Goal: Task Accomplishment & Management: Manage account settings

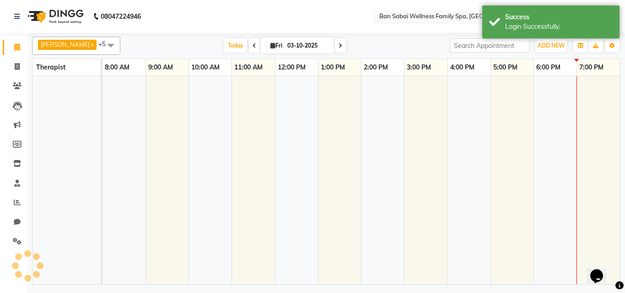
select select "en"
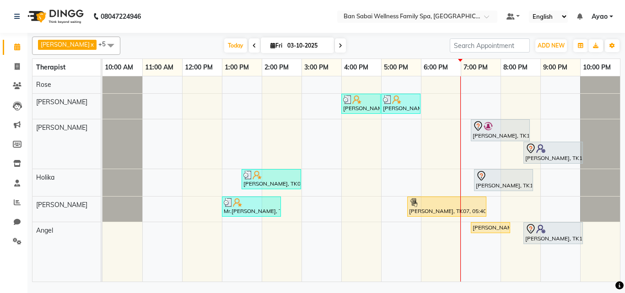
click at [408, 172] on div "[PERSON_NAME], TK05, 04:00 PM-05:00 PM, Thai/Dry/Sports Massage(Strong Pressure…" at bounding box center [360, 178] width 517 height 205
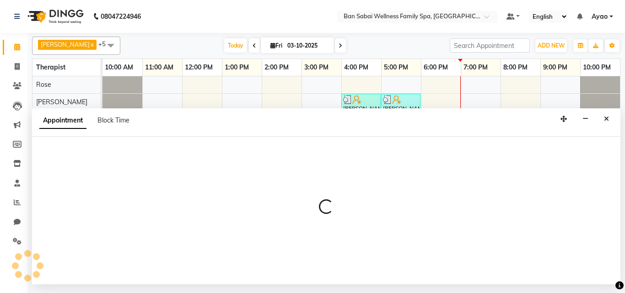
click at [408, 172] on div at bounding box center [326, 211] width 588 height 148
select select "79370"
select select "1020"
select select "tentative"
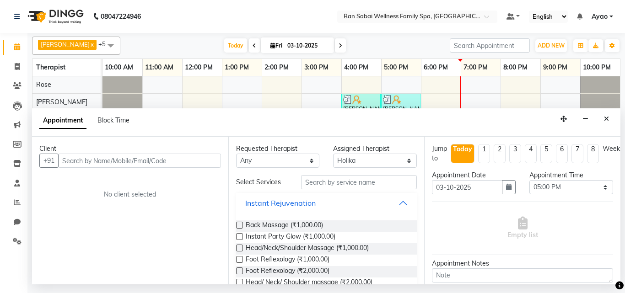
click at [207, 162] on input "text" at bounding box center [139, 161] width 163 height 14
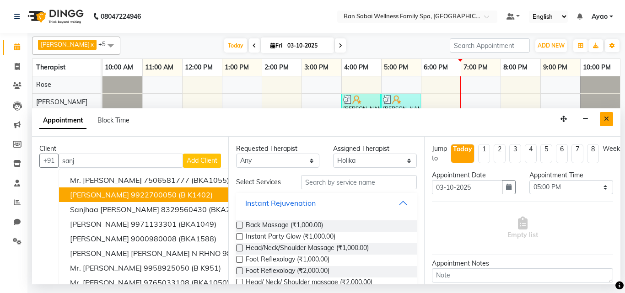
type input "sanj"
click at [604, 119] on icon "Close" at bounding box center [606, 119] width 5 height 6
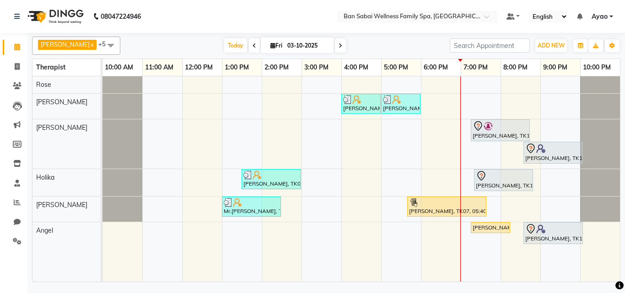
click at [603, 19] on span "Ayao" at bounding box center [599, 17] width 16 height 10
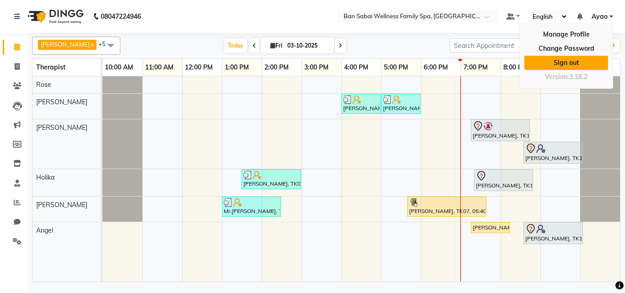
click at [576, 62] on link "Sign out" at bounding box center [566, 63] width 84 height 14
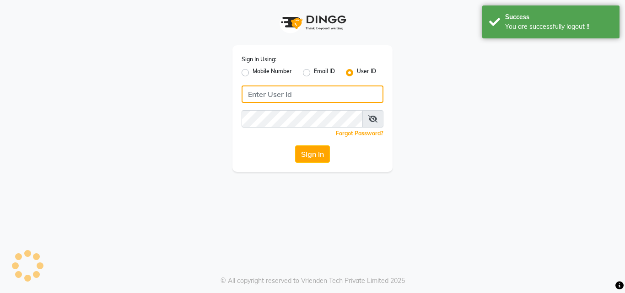
type input "7507461684"
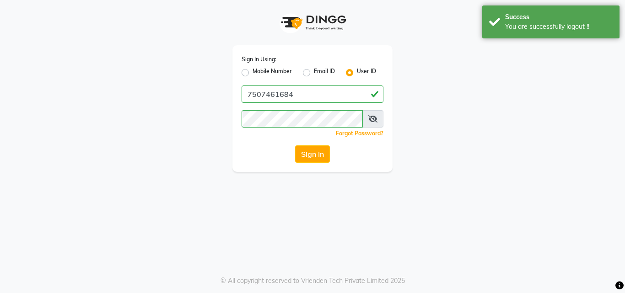
click at [264, 70] on label "Mobile Number" at bounding box center [271, 72] width 39 height 11
click at [258, 70] on input "Mobile Number" at bounding box center [255, 70] width 6 height 6
radio input "true"
radio input "false"
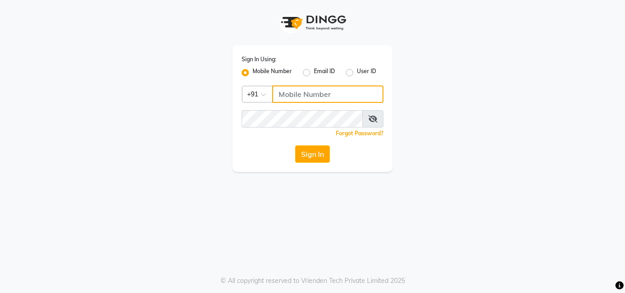
click at [300, 89] on input "Username" at bounding box center [327, 94] width 111 height 17
type input "8208652497"
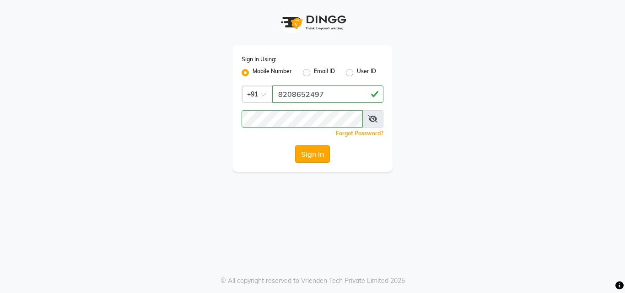
click at [320, 158] on button "Sign In" at bounding box center [312, 153] width 35 height 17
